Goal: Find specific page/section: Find specific page/section

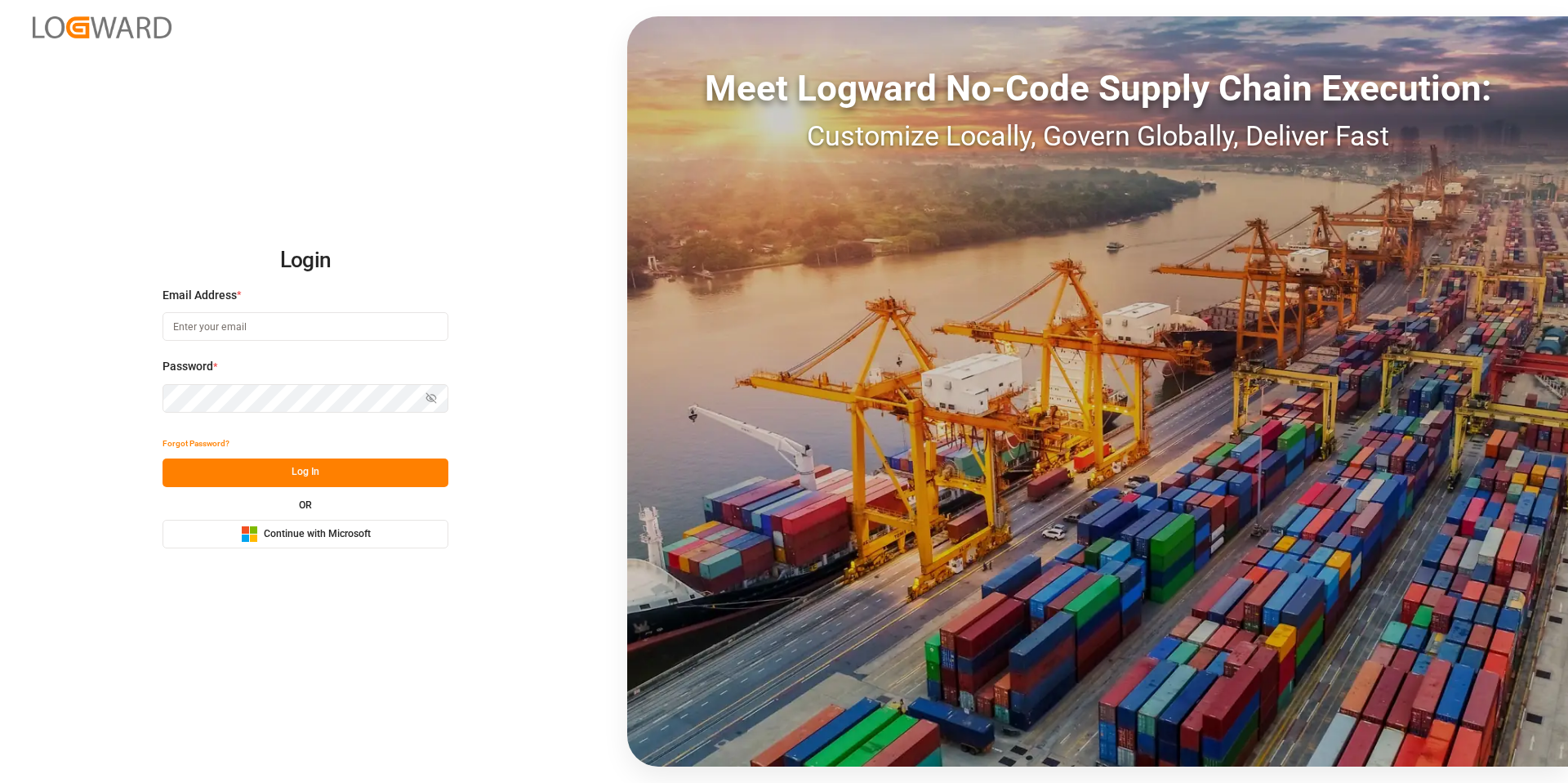
click at [237, 319] on input at bounding box center [305, 326] width 286 height 29
type input "[PERSON_NAME][EMAIL_ADDRESS][DOMAIN_NAME]"
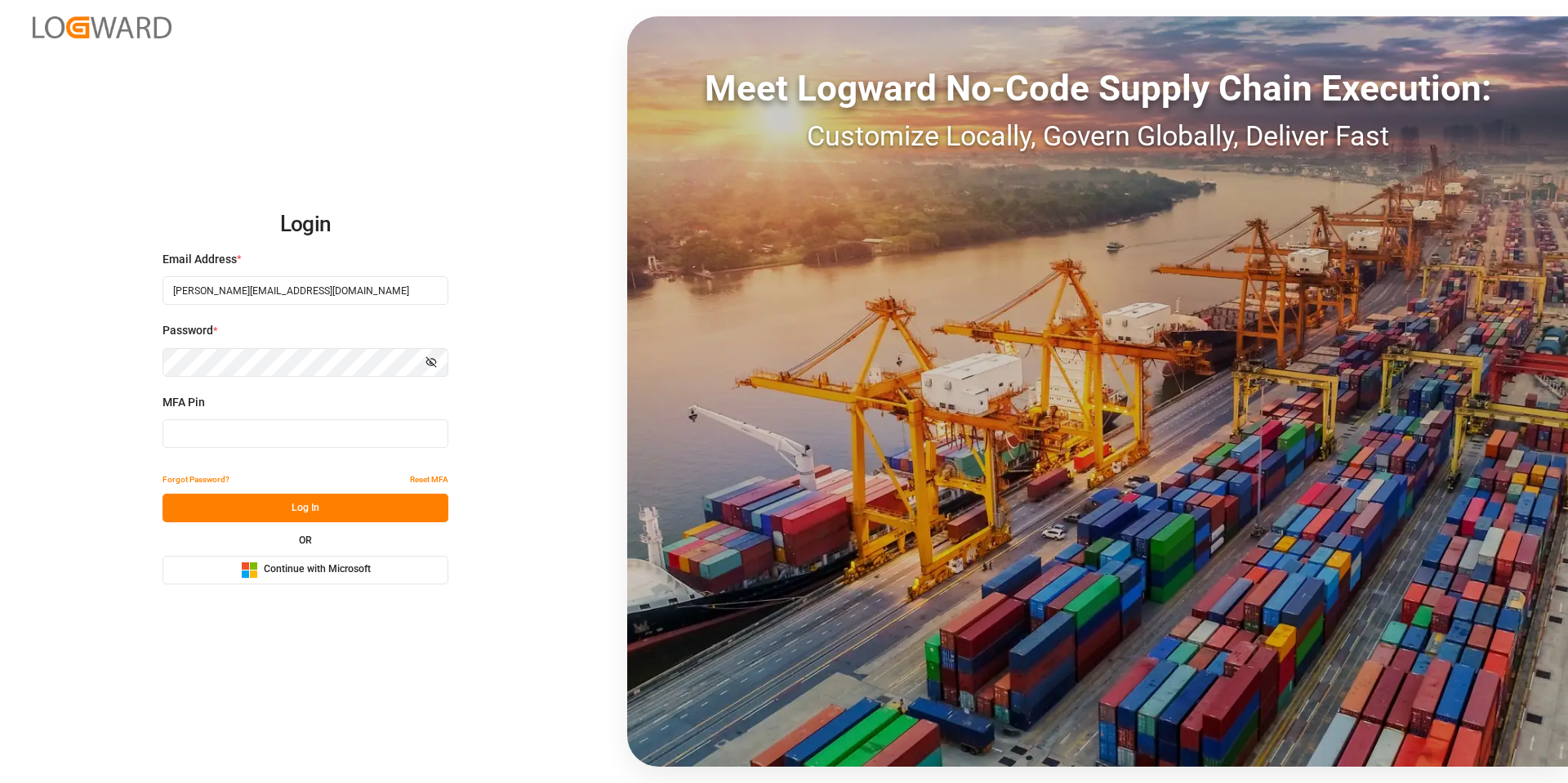
click at [280, 450] on div "MFA Pin" at bounding box center [305, 430] width 286 height 72
type input "730637"
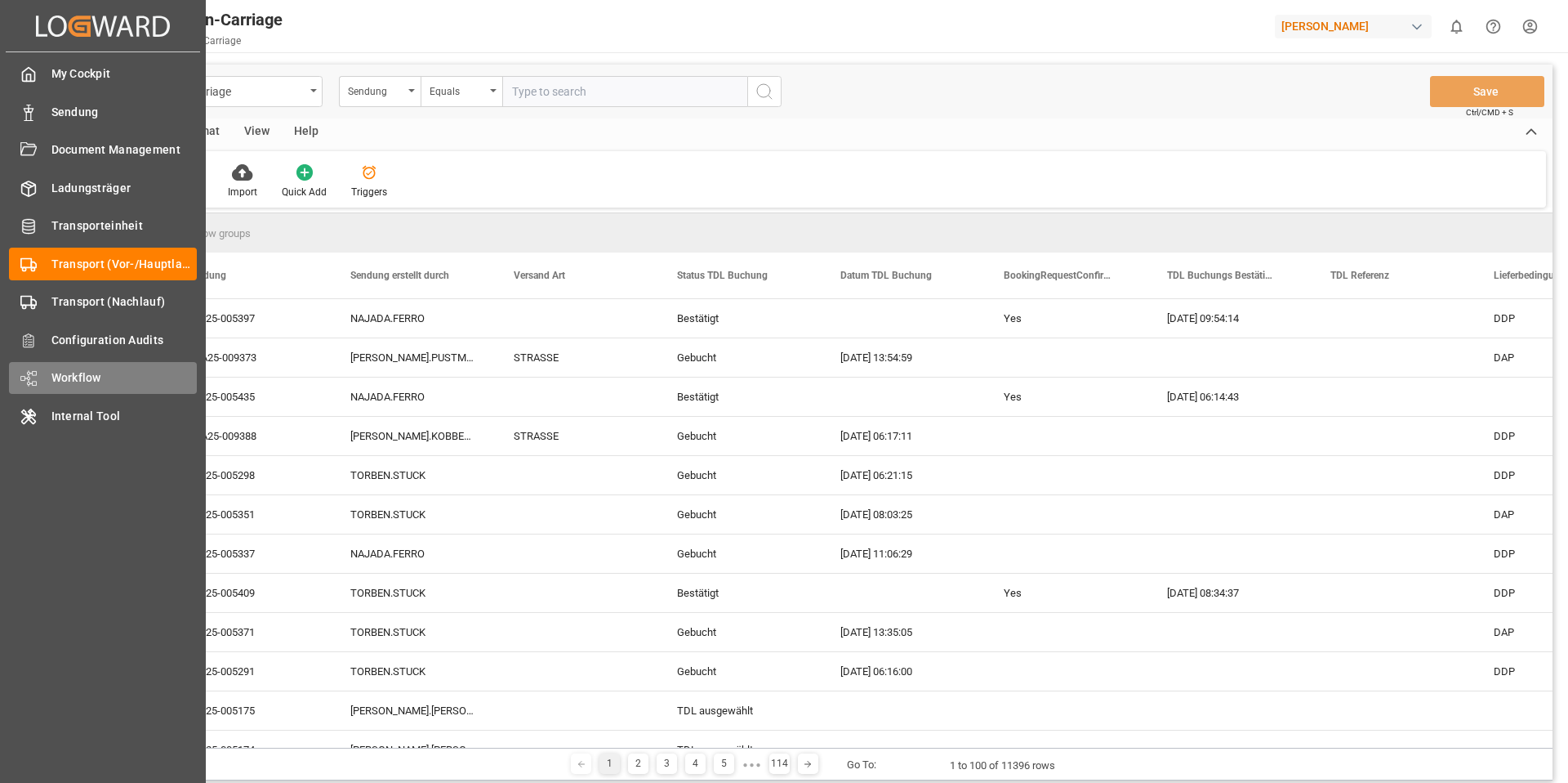
click at [35, 368] on div "Workflow Workflow" at bounding box center [102, 378] width 188 height 32
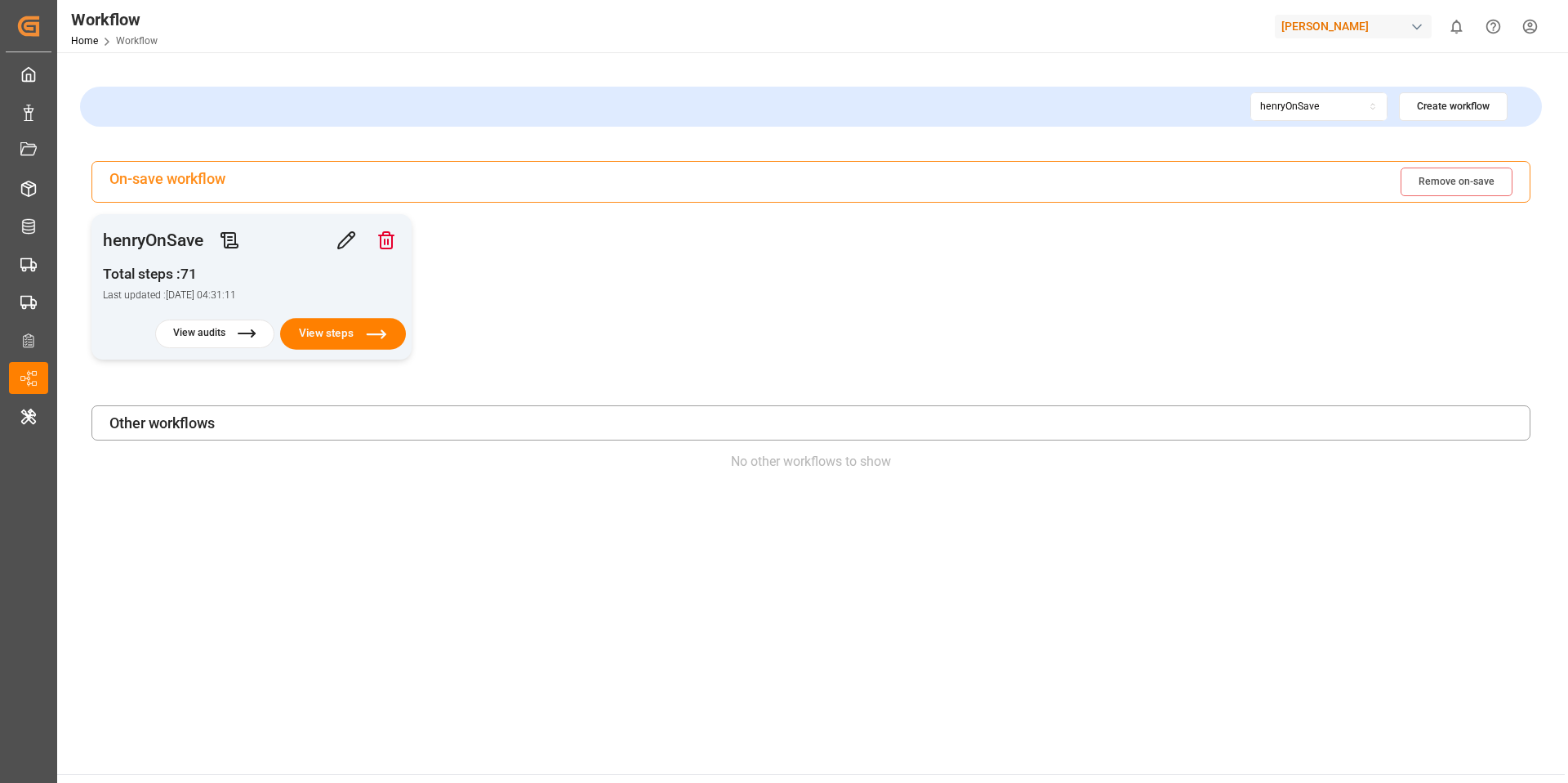
click at [348, 336] on button "View steps" at bounding box center [343, 333] width 126 height 32
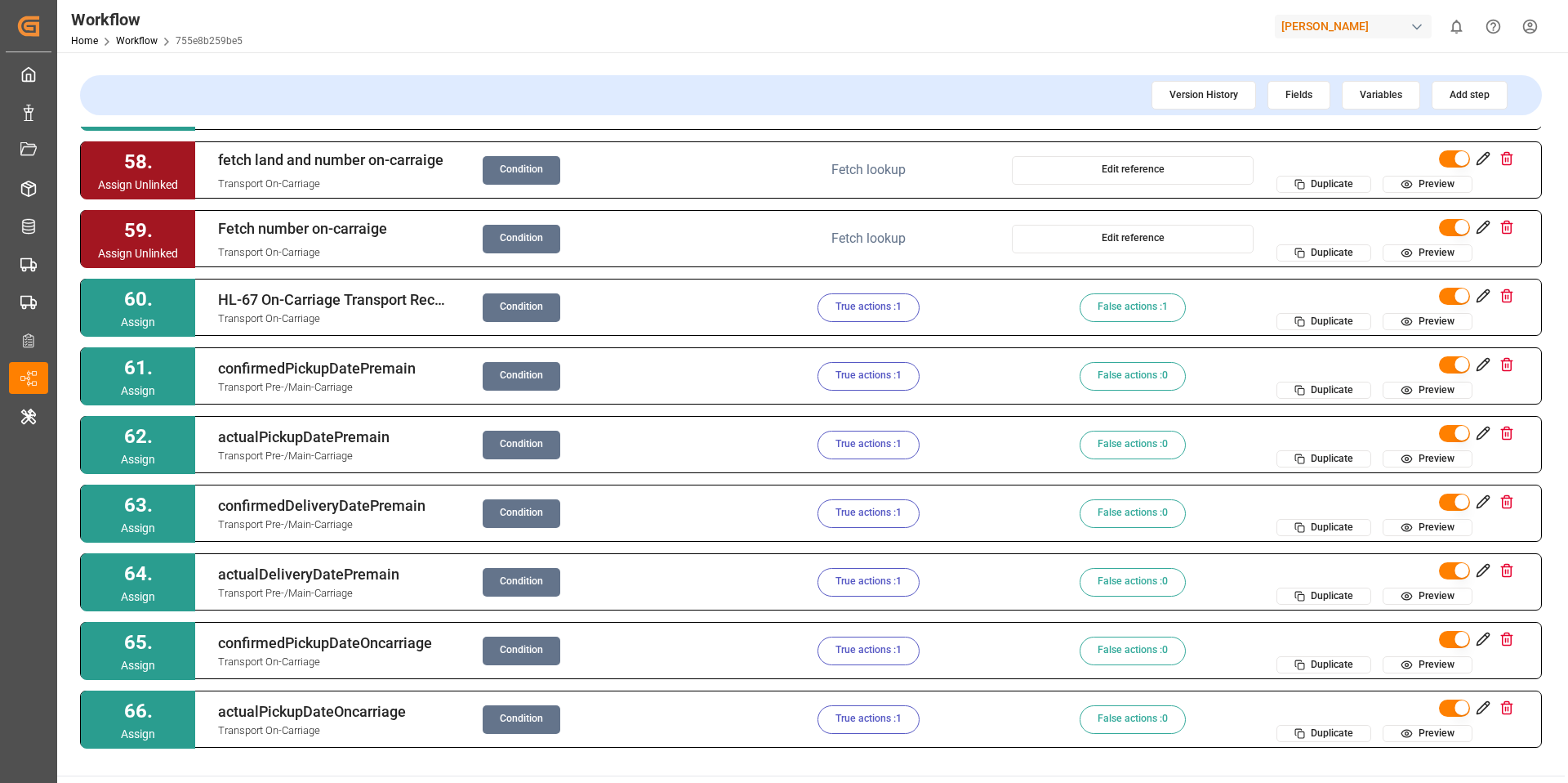
scroll to position [3897, 0]
